Goal: Navigation & Orientation: Go to known website

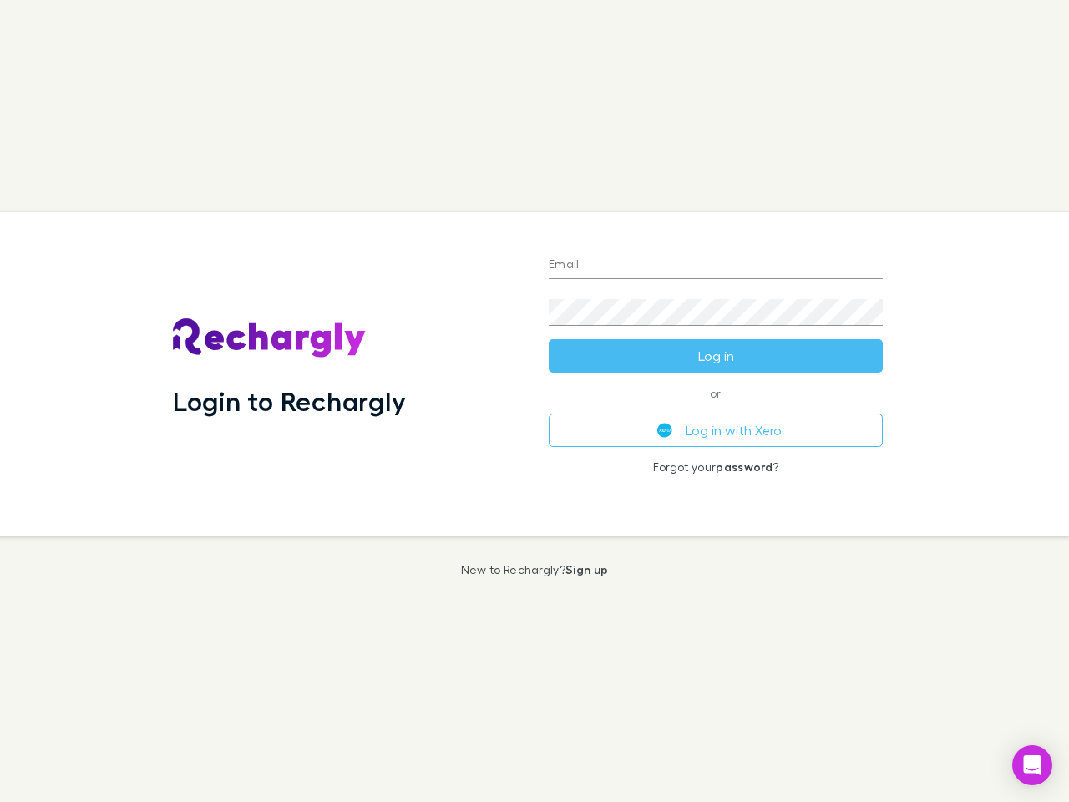
click at [534, 401] on div "Login to Rechargly" at bounding box center [347, 374] width 376 height 324
click at [716, 266] on input "Email" at bounding box center [716, 265] width 334 height 27
click at [716, 356] on button "Log in" at bounding box center [716, 355] width 334 height 33
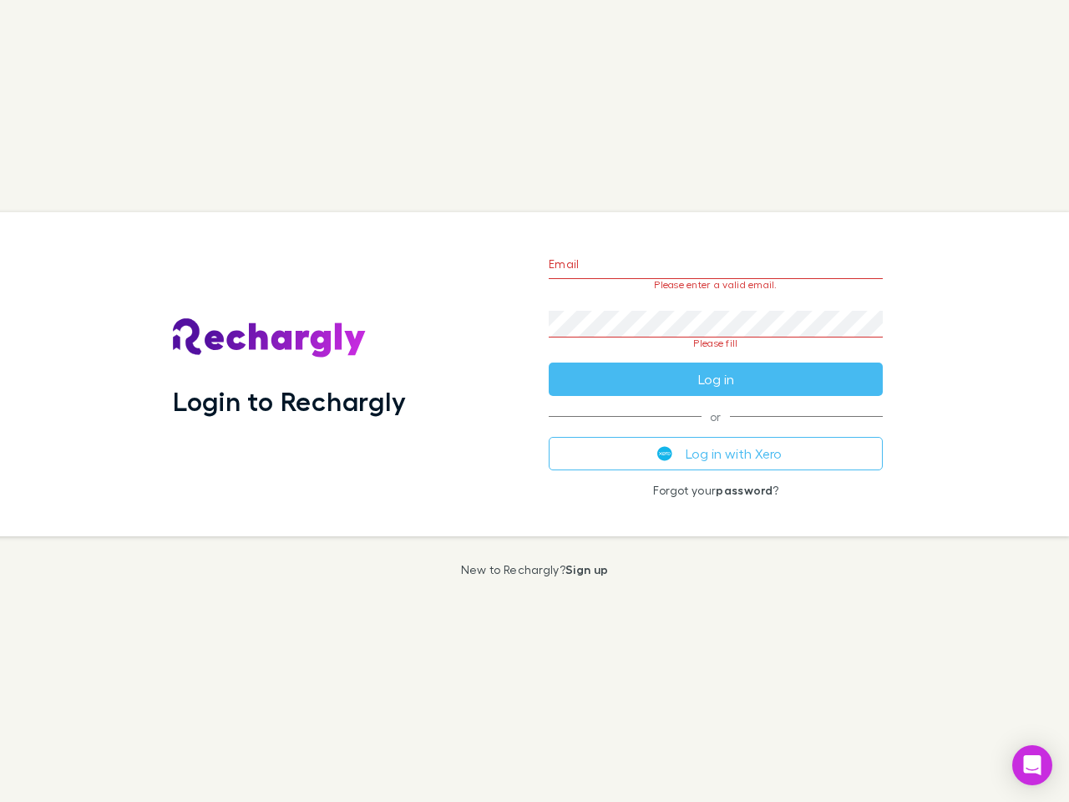
click at [716, 430] on div "Email Please enter a valid email. Password Please fill Log in or Log in with Xe…" at bounding box center [715, 374] width 361 height 324
click at [1032, 765] on icon "Open Intercom Messenger" at bounding box center [1033, 765] width 18 height 20
